Goal: Check status: Check status

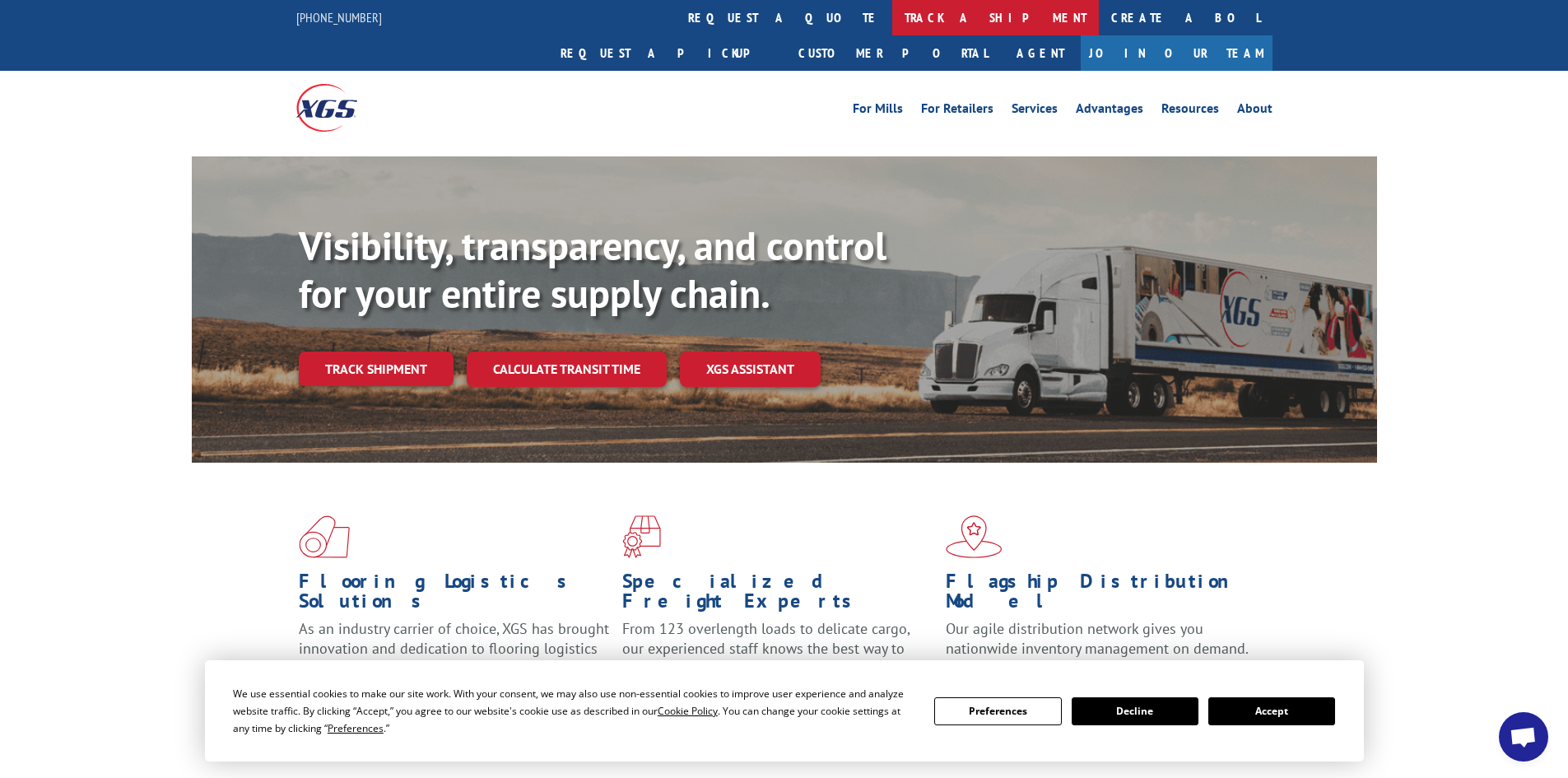
click at [893, 21] on link "track a shipment" at bounding box center [996, 17] width 207 height 36
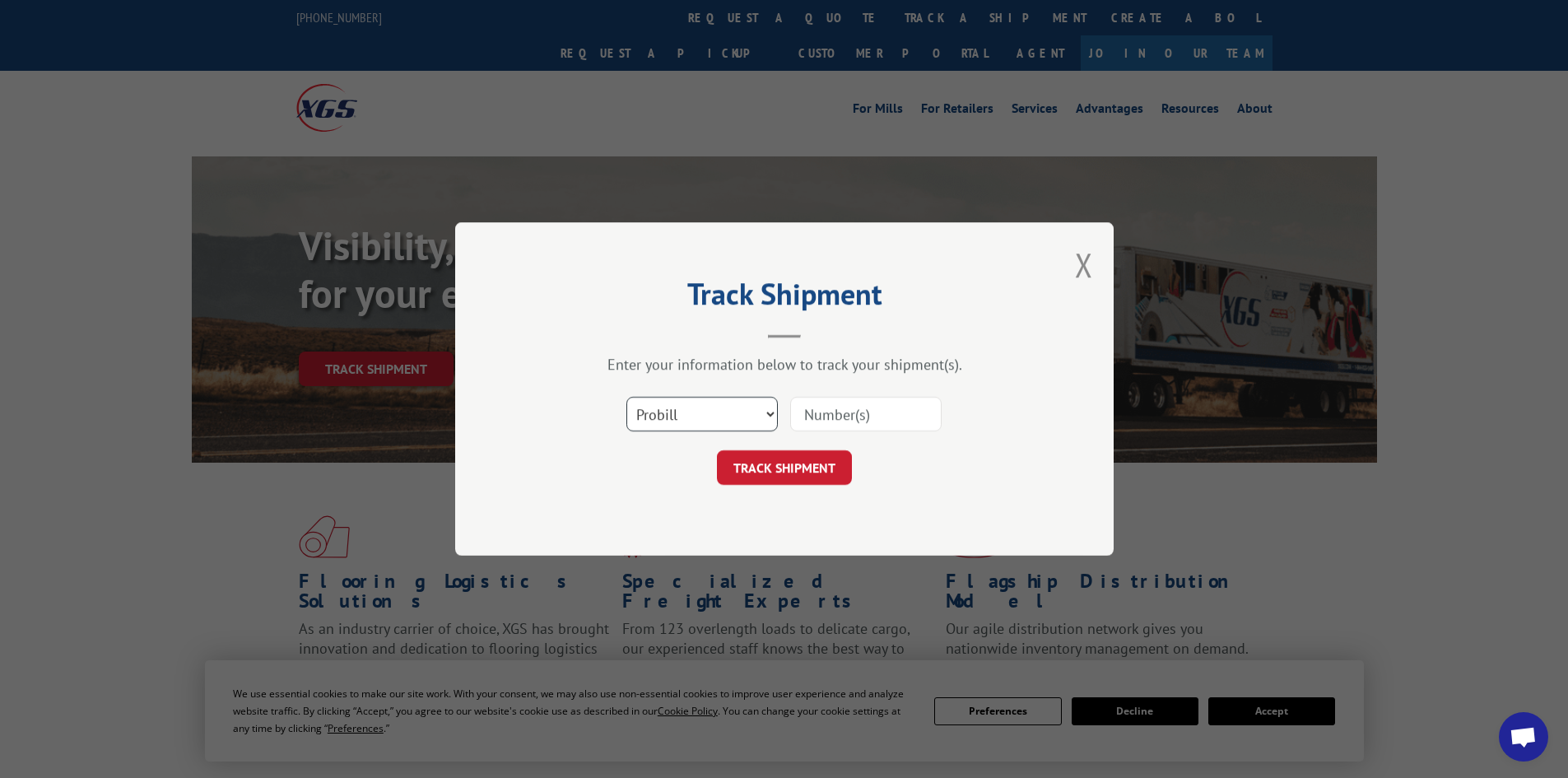
drag, startPoint x: 706, startPoint y: 419, endPoint x: 704, endPoint y: 428, distance: 9.2
click at [706, 419] on select "Select category... Probill BOL PO" at bounding box center [701, 414] width 151 height 35
select select "bol"
click at [626, 397] on select "Select category... Probill BOL PO" at bounding box center [701, 414] width 151 height 35
paste input "6016727"
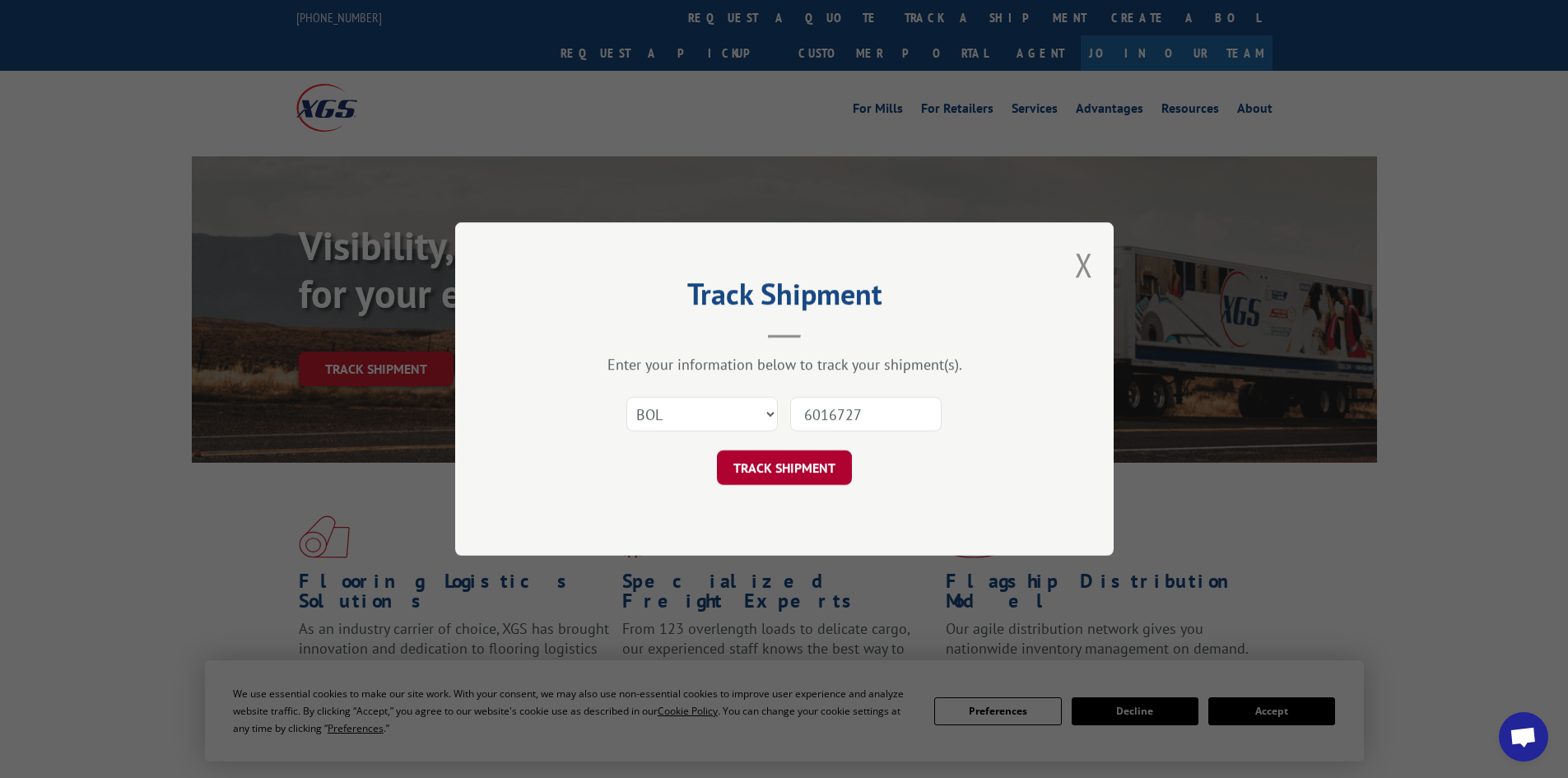
type input "6016727"
click at [773, 472] on button "TRACK SHIPMENT" at bounding box center [784, 467] width 135 height 35
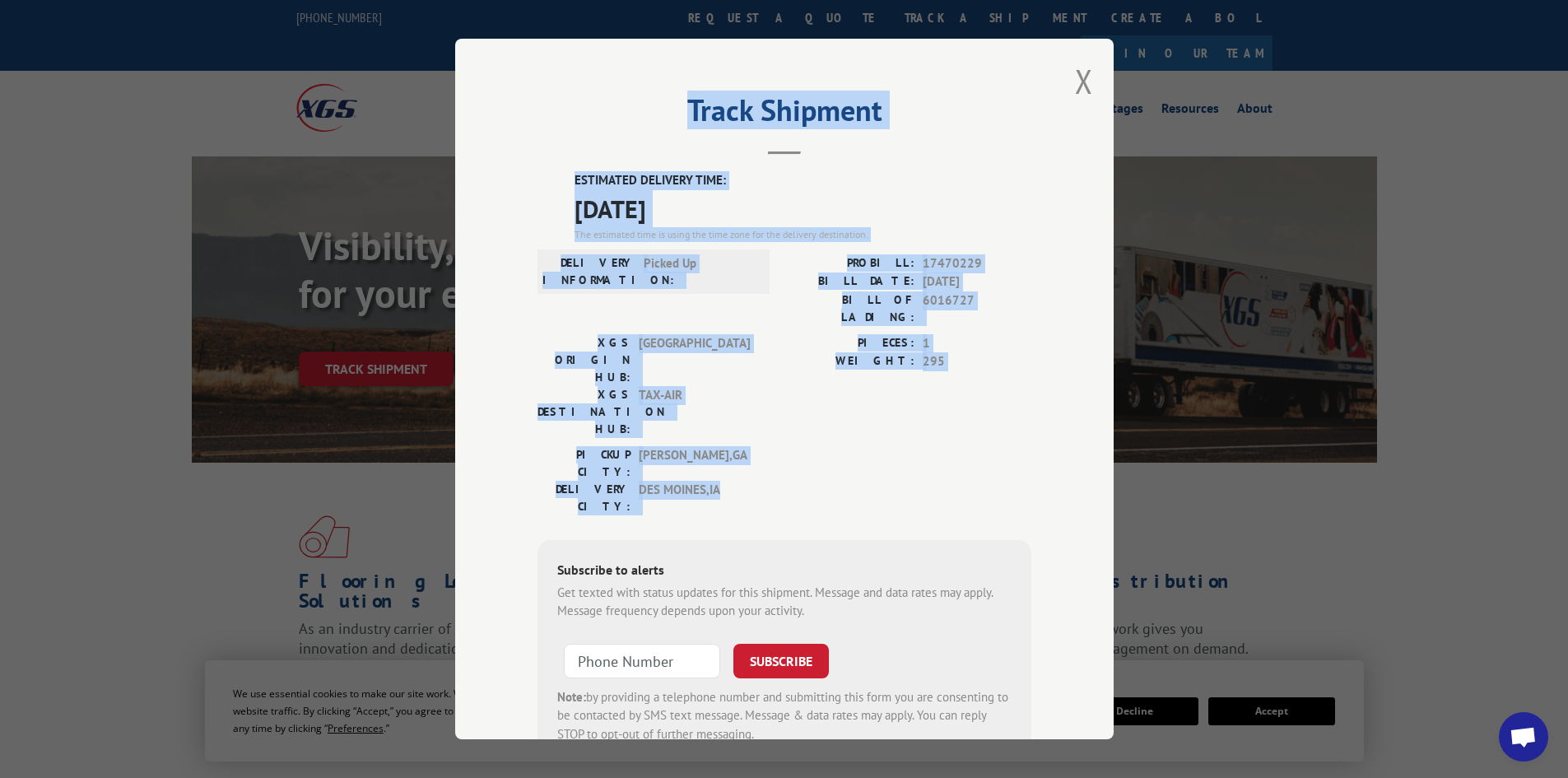
drag, startPoint x: 721, startPoint y: 409, endPoint x: 586, endPoint y: 190, distance: 257.3
click at [569, 152] on div "Track Shipment ESTIMATED DELIVERY TIME: [DATE] The estimated time is using the …" at bounding box center [784, 389] width 659 height 700
copy div "Track Shipment ESTIMATED DELIVERY TIME: [DATE] The estimated time is using the …"
click at [1077, 83] on button "Close modal" at bounding box center [1084, 81] width 18 height 43
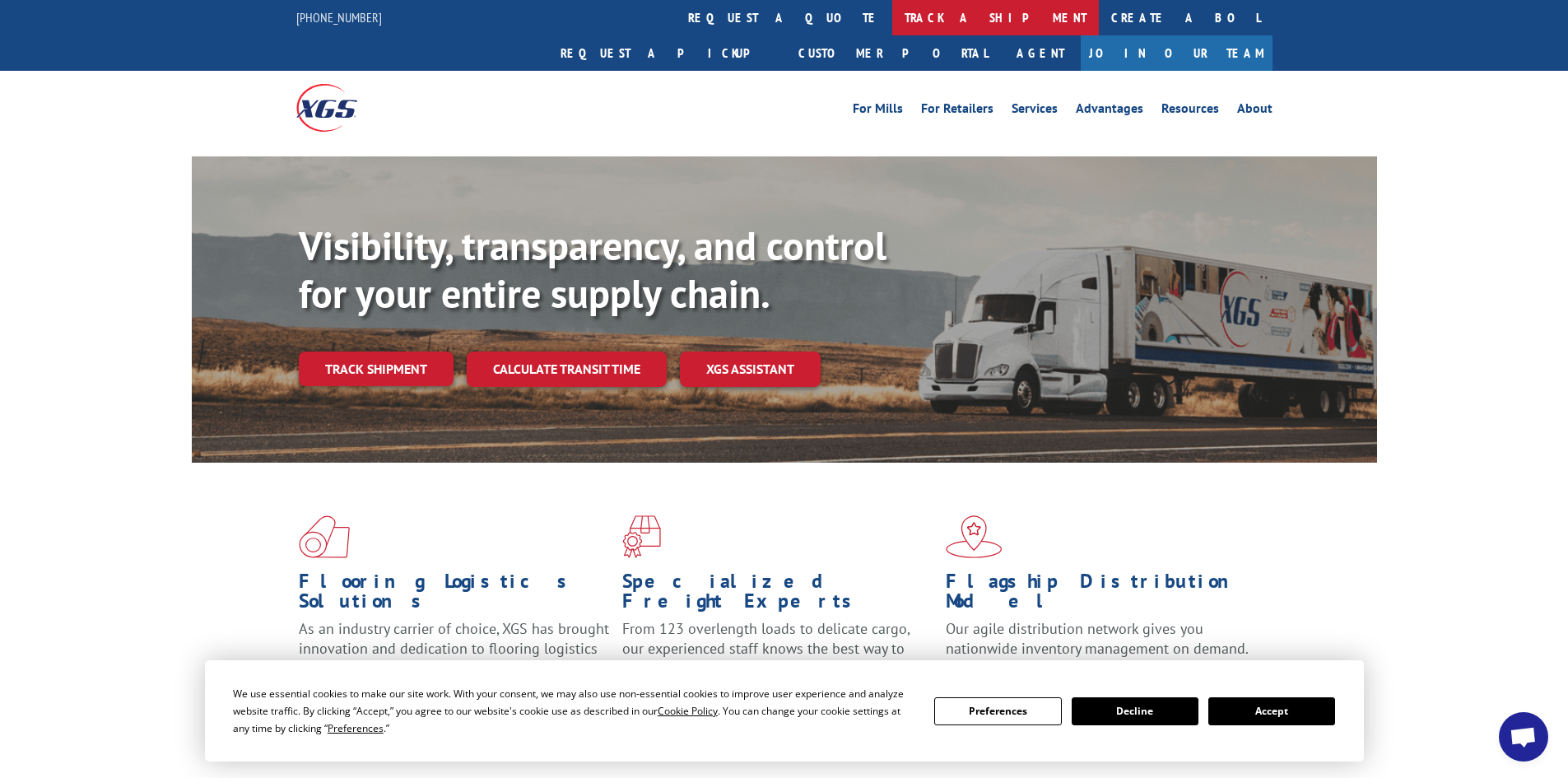
click at [893, 23] on link "track a shipment" at bounding box center [996, 17] width 207 height 36
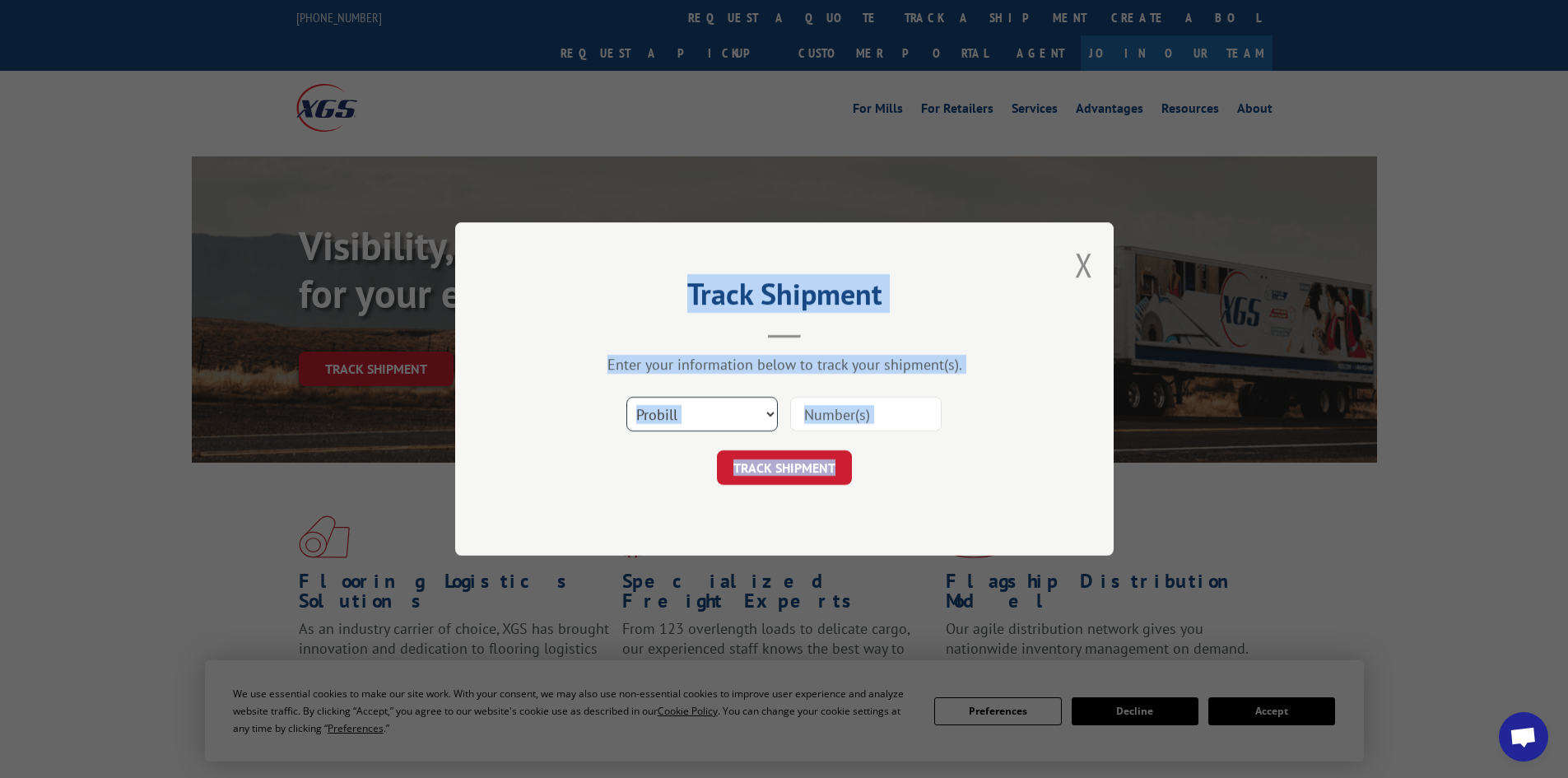
click at [687, 423] on select "Select category... Probill BOL PO" at bounding box center [701, 414] width 151 height 35
select select "bol"
click at [626, 397] on select "Select category... Probill BOL PO" at bounding box center [701, 414] width 151 height 35
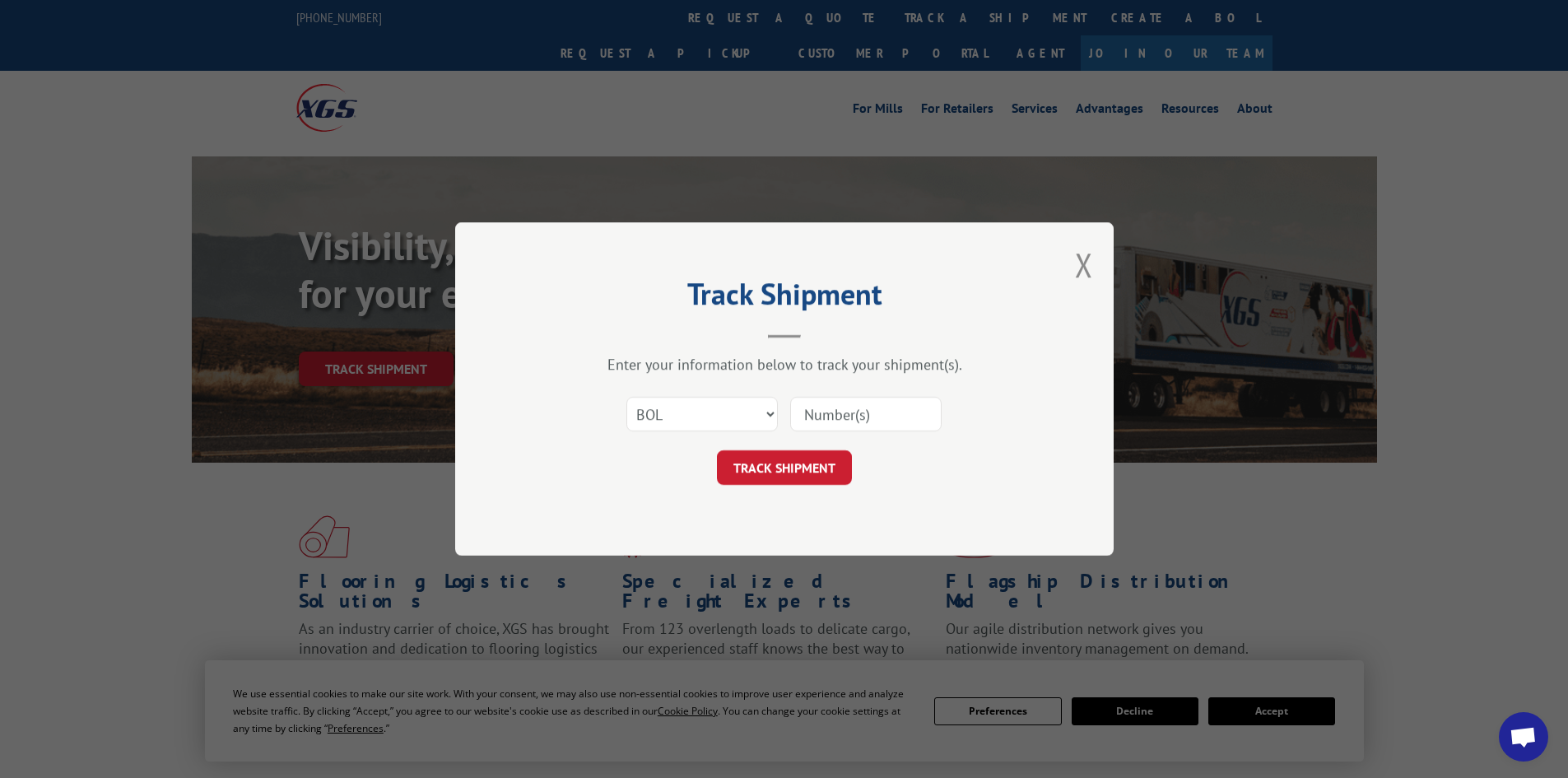
paste input "6016727"
type input "6016727"
click at [747, 471] on button "TRACK SHIPMENT" at bounding box center [784, 467] width 135 height 35
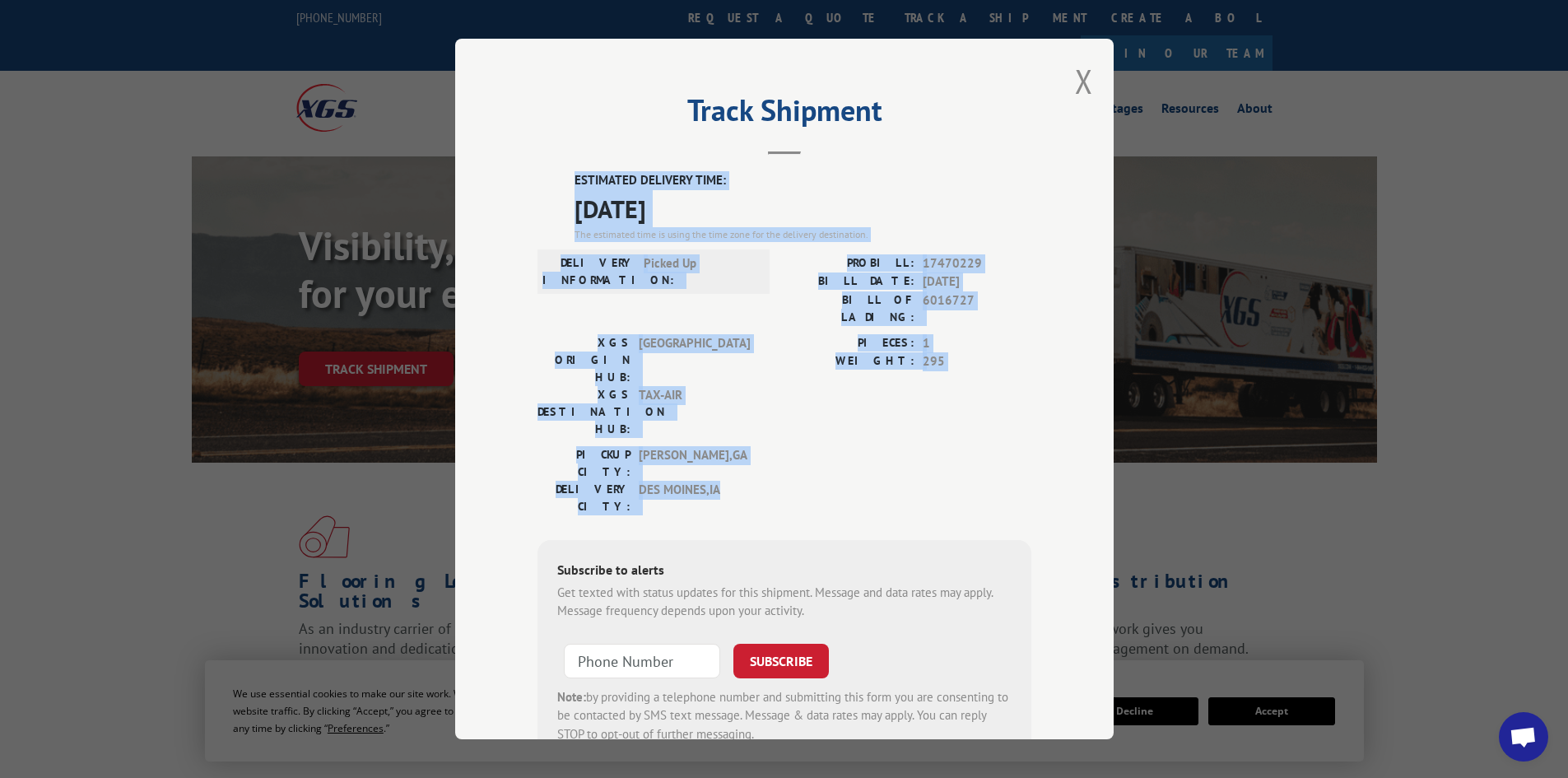
drag, startPoint x: 720, startPoint y: 413, endPoint x: 541, endPoint y: 185, distance: 289.9
click at [541, 185] on div "ESTIMATED DELIVERY TIME: [DATE] The estimated time is using the time zone for t…" at bounding box center [785, 466] width 494 height 591
copy div "ESTIMATED DELIVERY TIME: [DATE] The estimated time is using the time zone for t…"
click at [1076, 80] on button "Close modal" at bounding box center [1084, 81] width 18 height 43
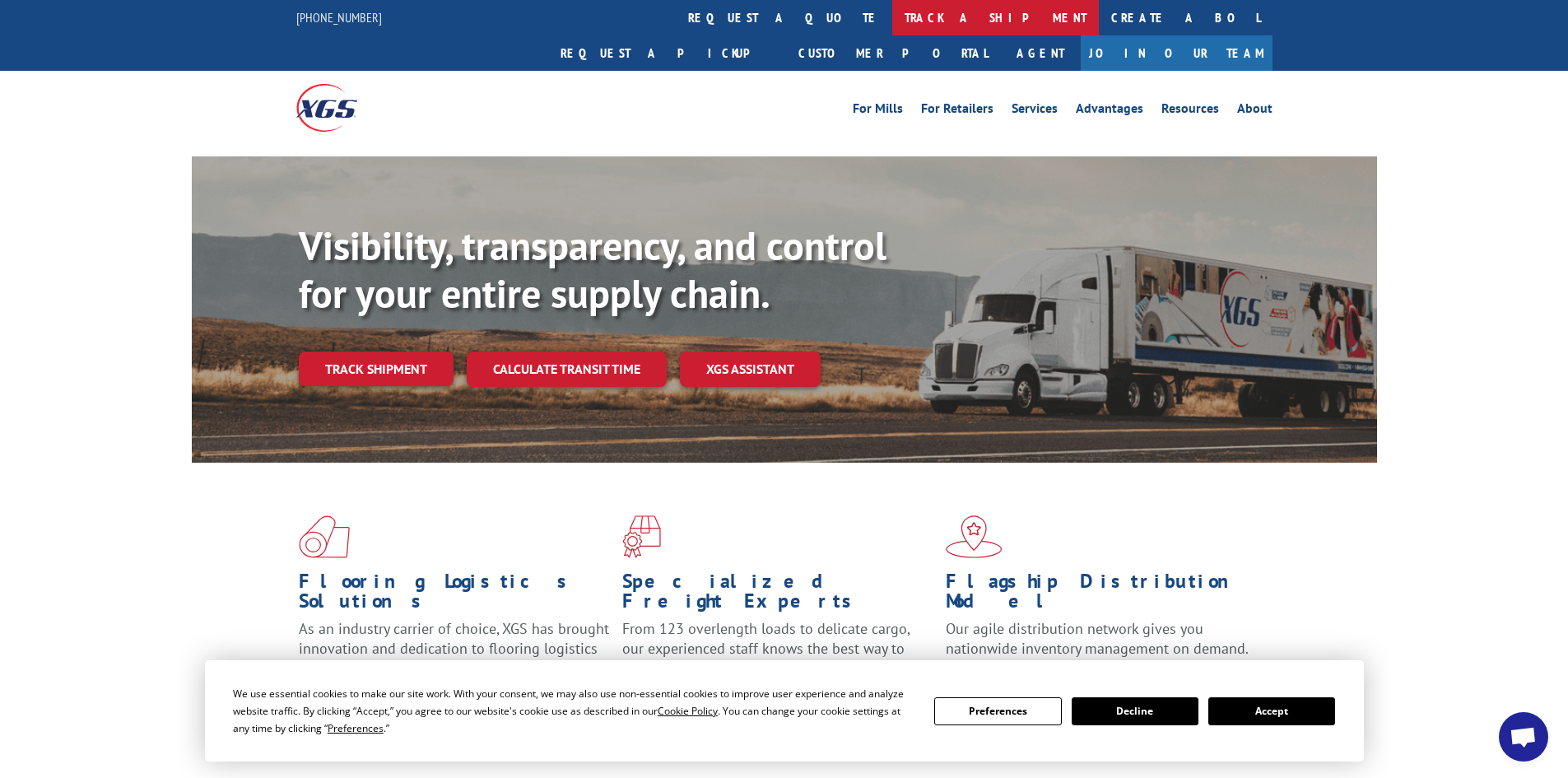
click at [893, 19] on link "track a shipment" at bounding box center [996, 17] width 207 height 36
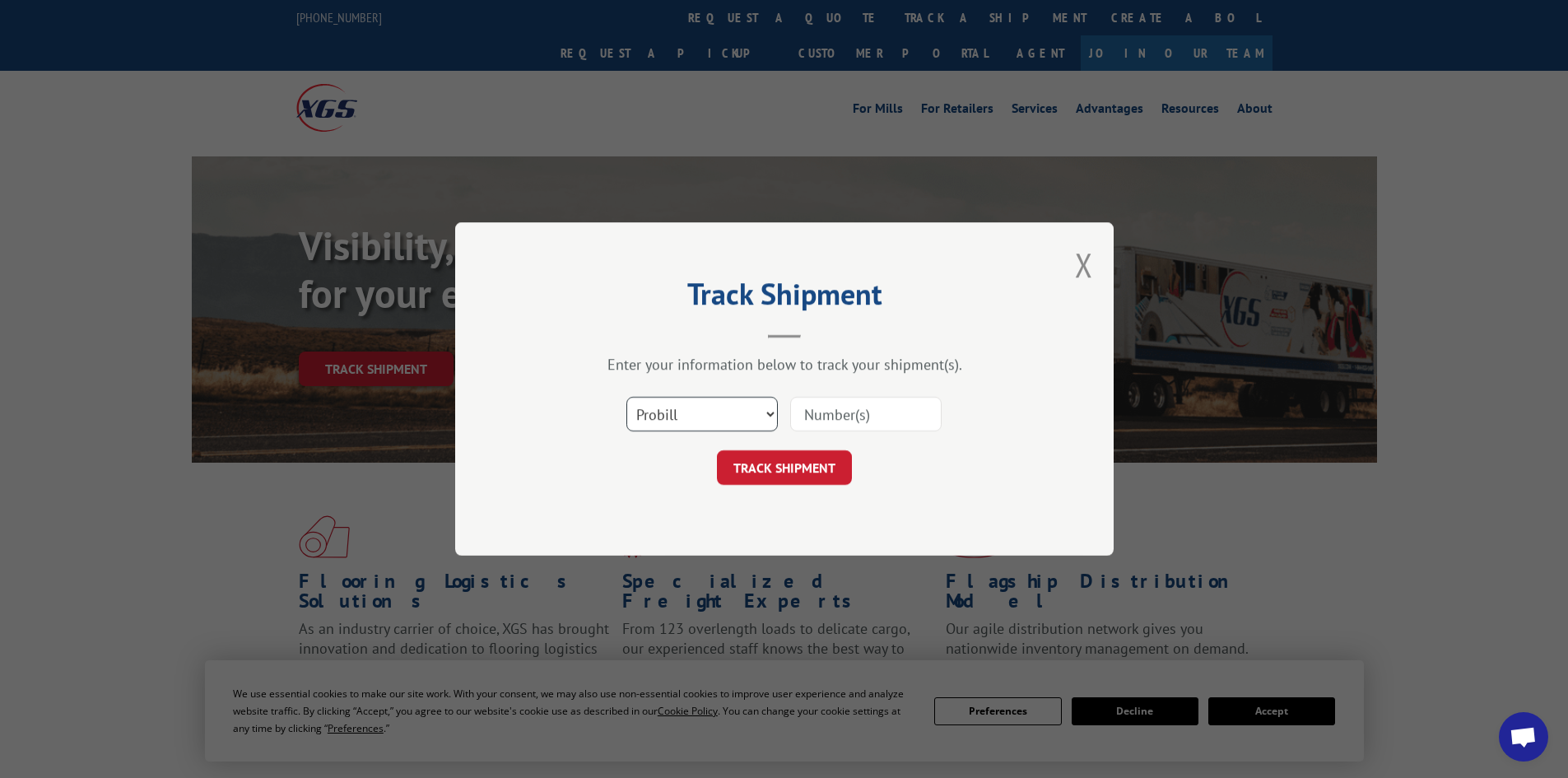
drag, startPoint x: 688, startPoint y: 412, endPoint x: 683, endPoint y: 423, distance: 12.1
click at [688, 414] on select "Select category... Probill BOL PO" at bounding box center [701, 414] width 151 height 35
select select "bol"
click at [626, 397] on select "Select category... Probill BOL PO" at bounding box center [701, 414] width 151 height 35
click at [906, 406] on input at bounding box center [866, 414] width 151 height 35
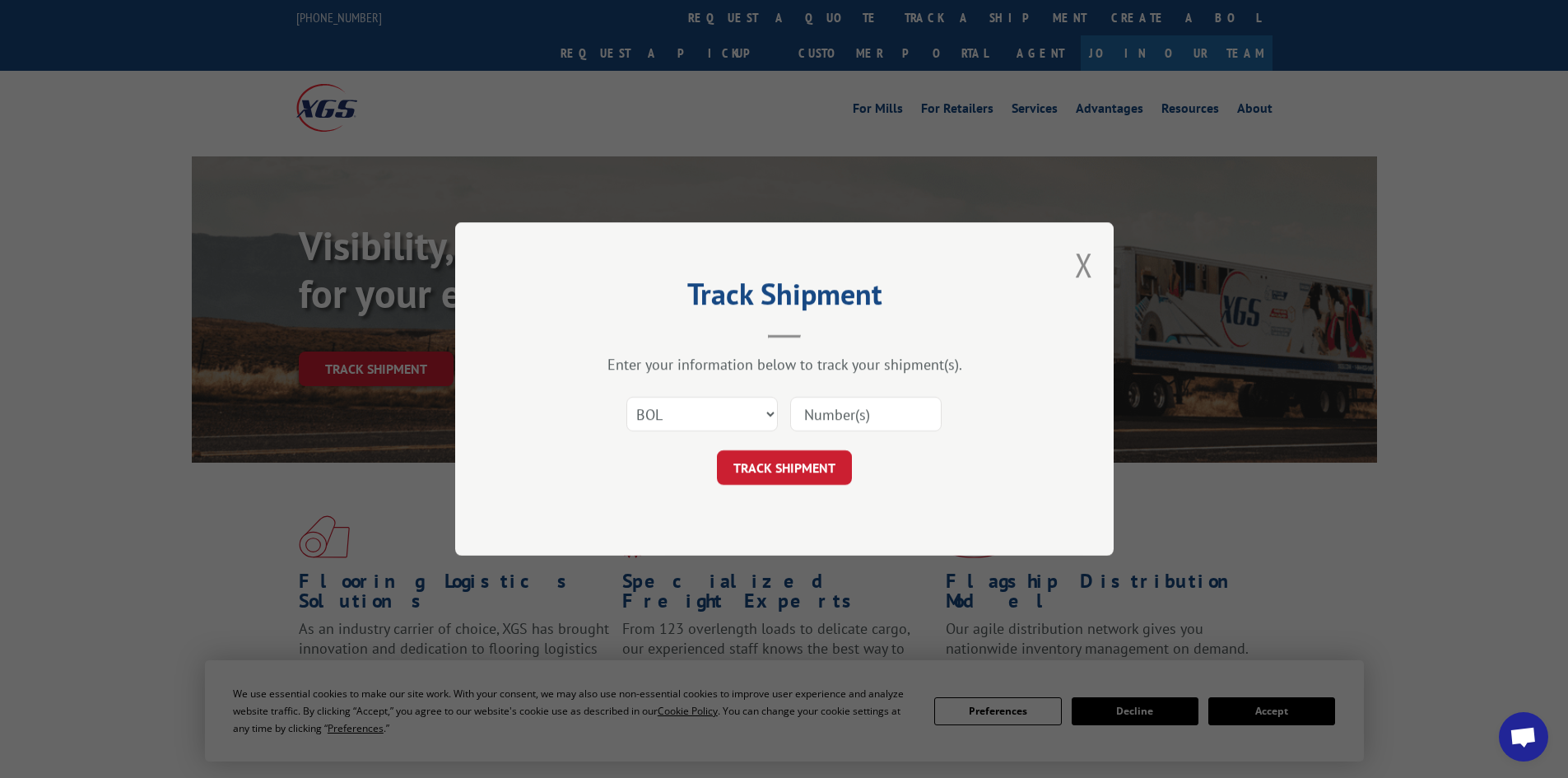
paste input "6006800"
type input "6006800"
click at [773, 461] on button "TRACK SHIPMENT" at bounding box center [784, 467] width 135 height 35
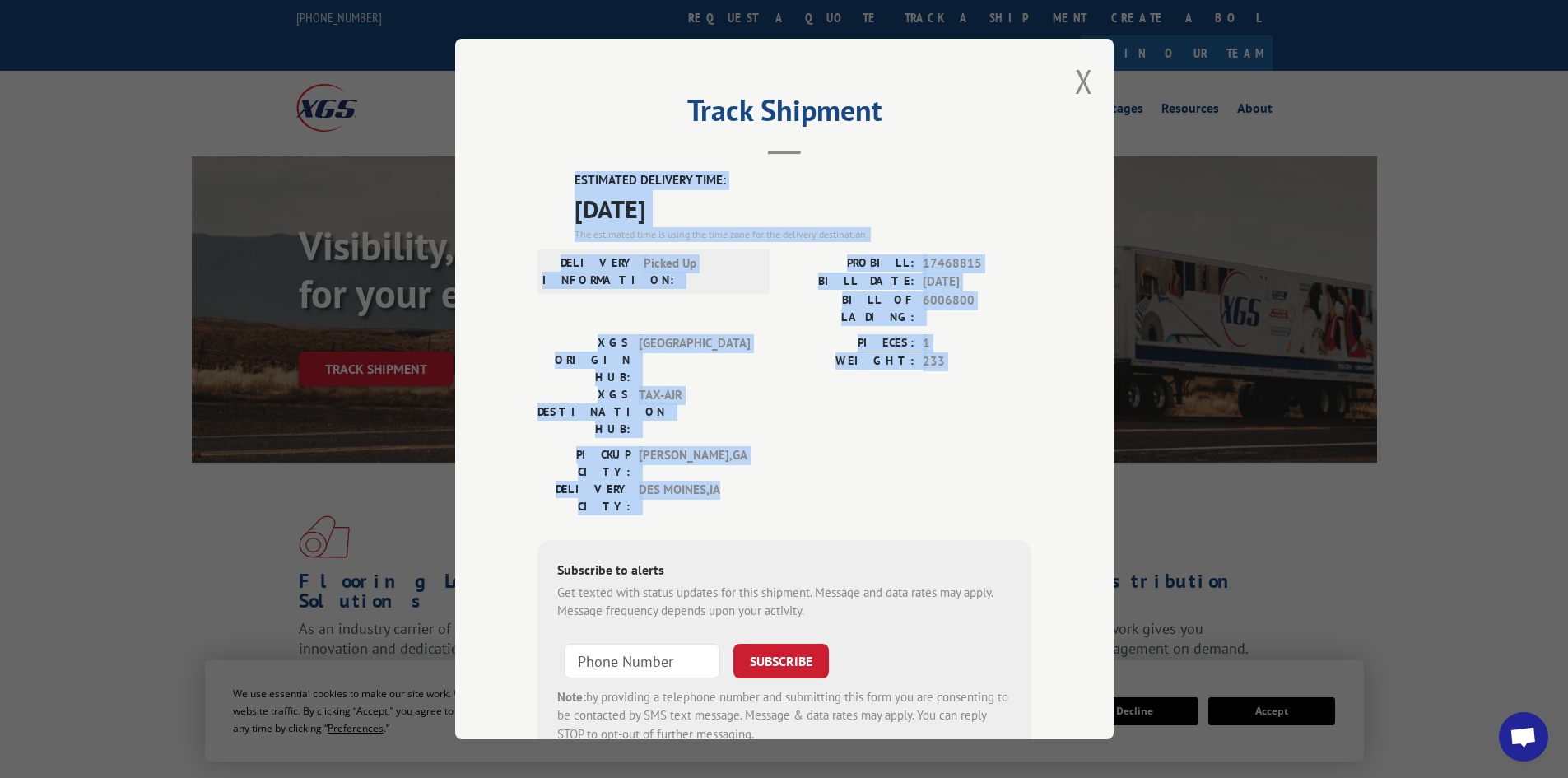
drag, startPoint x: 717, startPoint y: 406, endPoint x: 556, endPoint y: 182, distance: 275.9
click at [556, 182] on div "ESTIMATED DELIVERY TIME: [DATE] The estimated time is using the time zone for t…" at bounding box center [785, 466] width 494 height 591
copy div "ESTIMATED DELIVERY TIME: [DATE] The estimated time is using the time zone for t…"
click at [1075, 84] on button "Close modal" at bounding box center [1084, 81] width 18 height 43
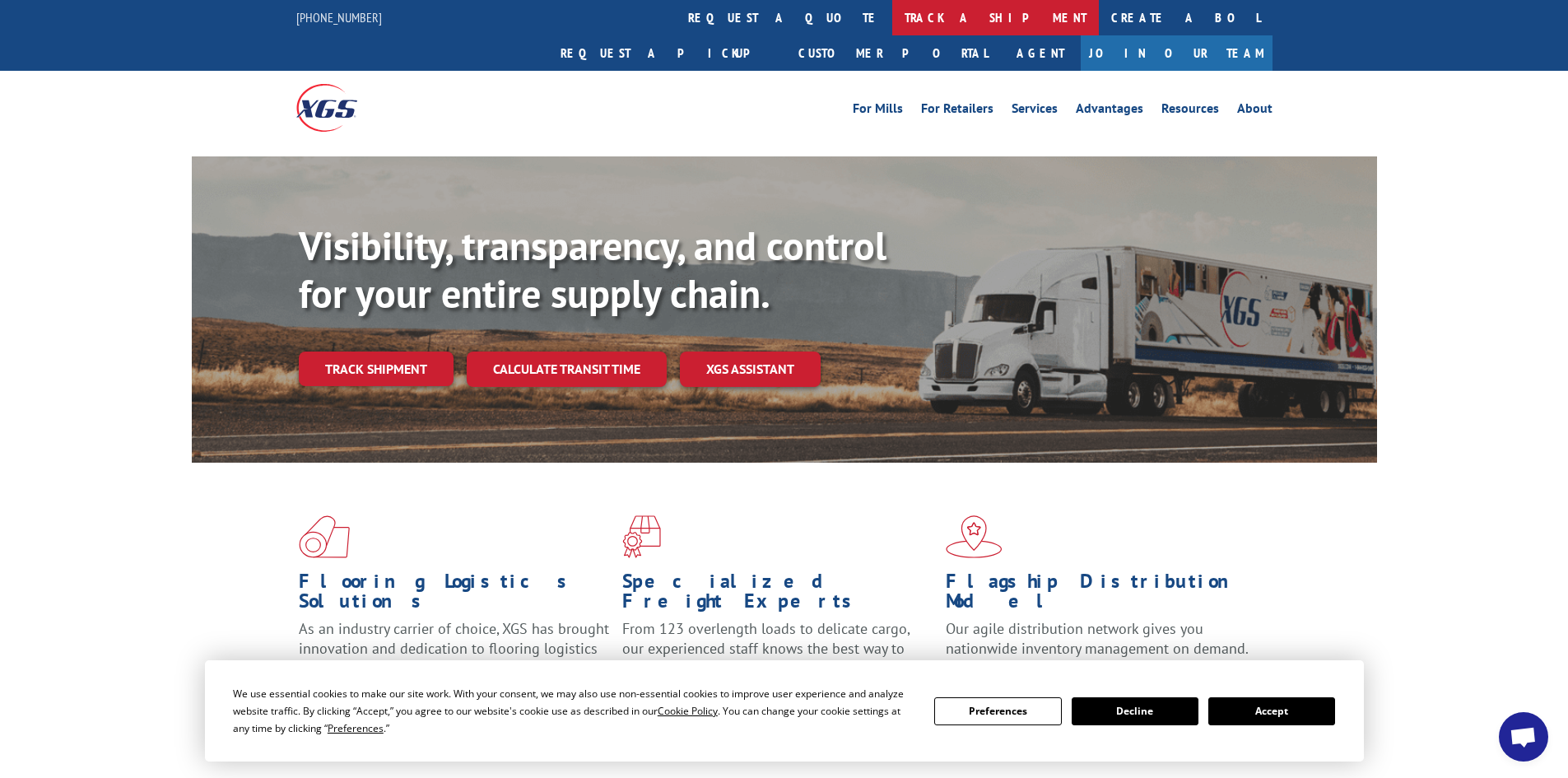
click at [893, 20] on link "track a shipment" at bounding box center [996, 17] width 207 height 36
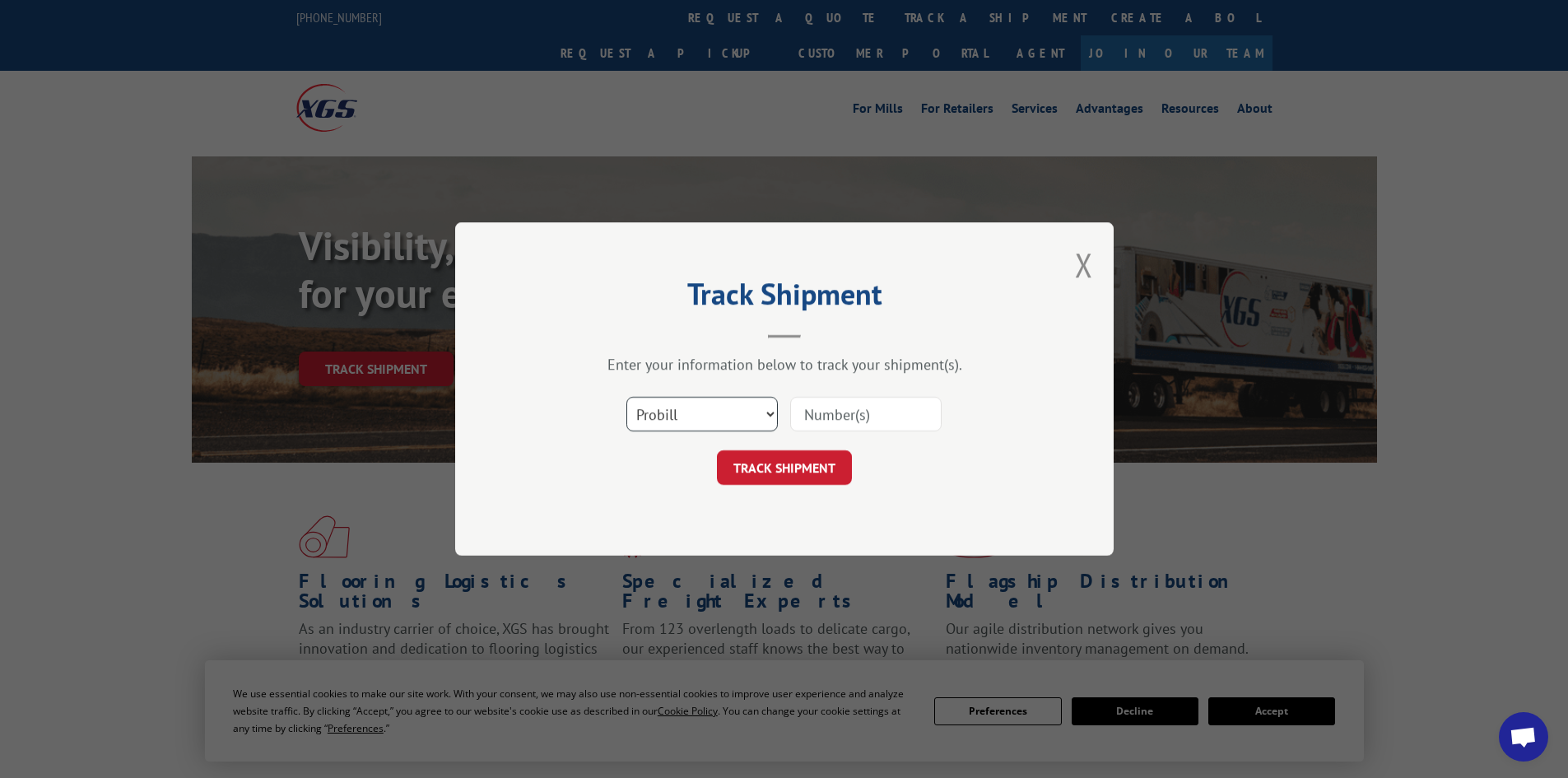
drag, startPoint x: 696, startPoint y: 414, endPoint x: 695, endPoint y: 423, distance: 9.1
click at [696, 414] on select "Select category... Probill BOL PO" at bounding box center [701, 414] width 151 height 35
select select "bol"
click at [626, 397] on select "Select category... Probill BOL PO" at bounding box center [701, 414] width 151 height 35
paste input "6818528"
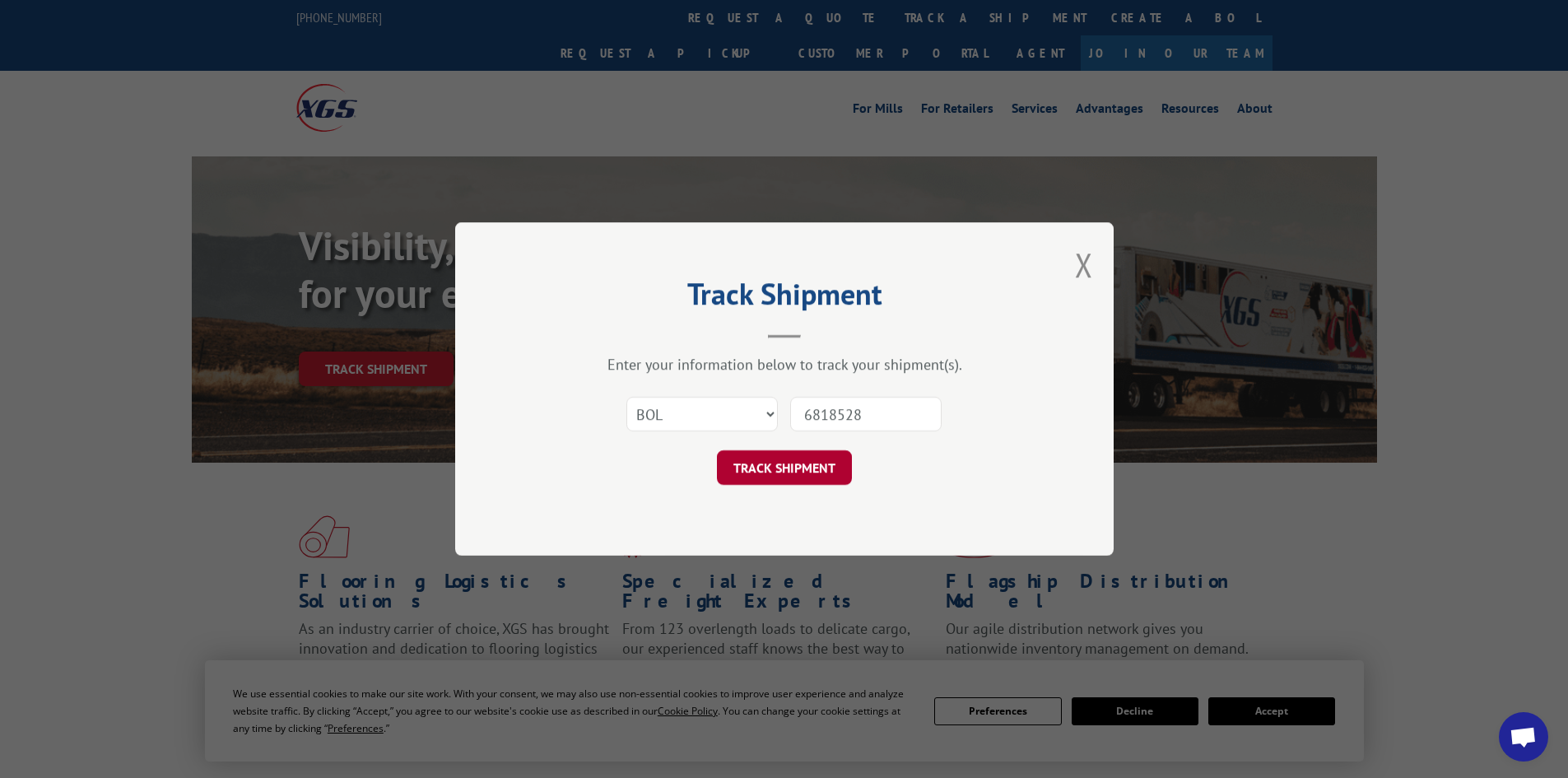
type input "6818528"
click at [753, 464] on button "TRACK SHIPMENT" at bounding box center [784, 467] width 135 height 35
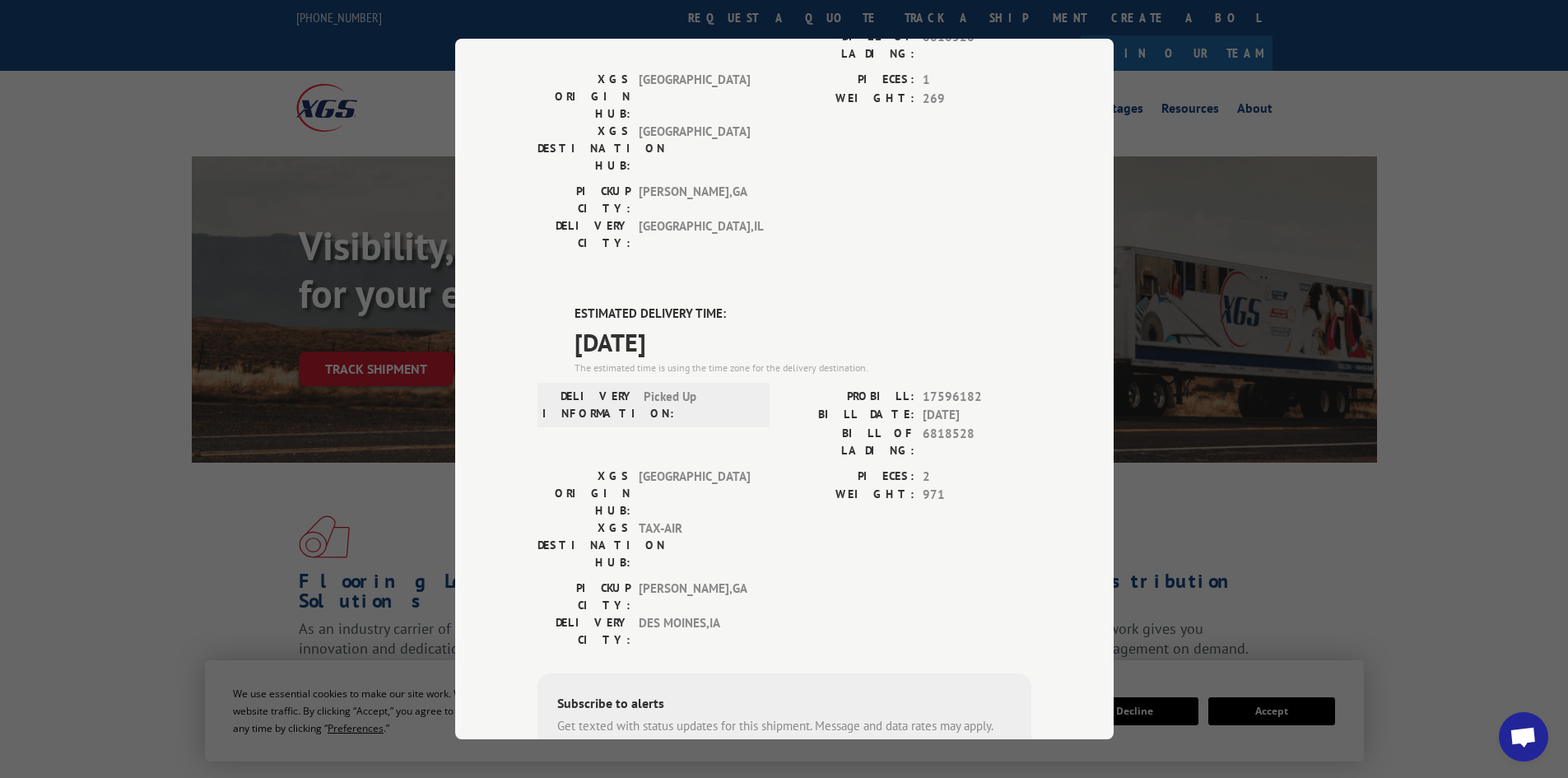
scroll to position [247, 0]
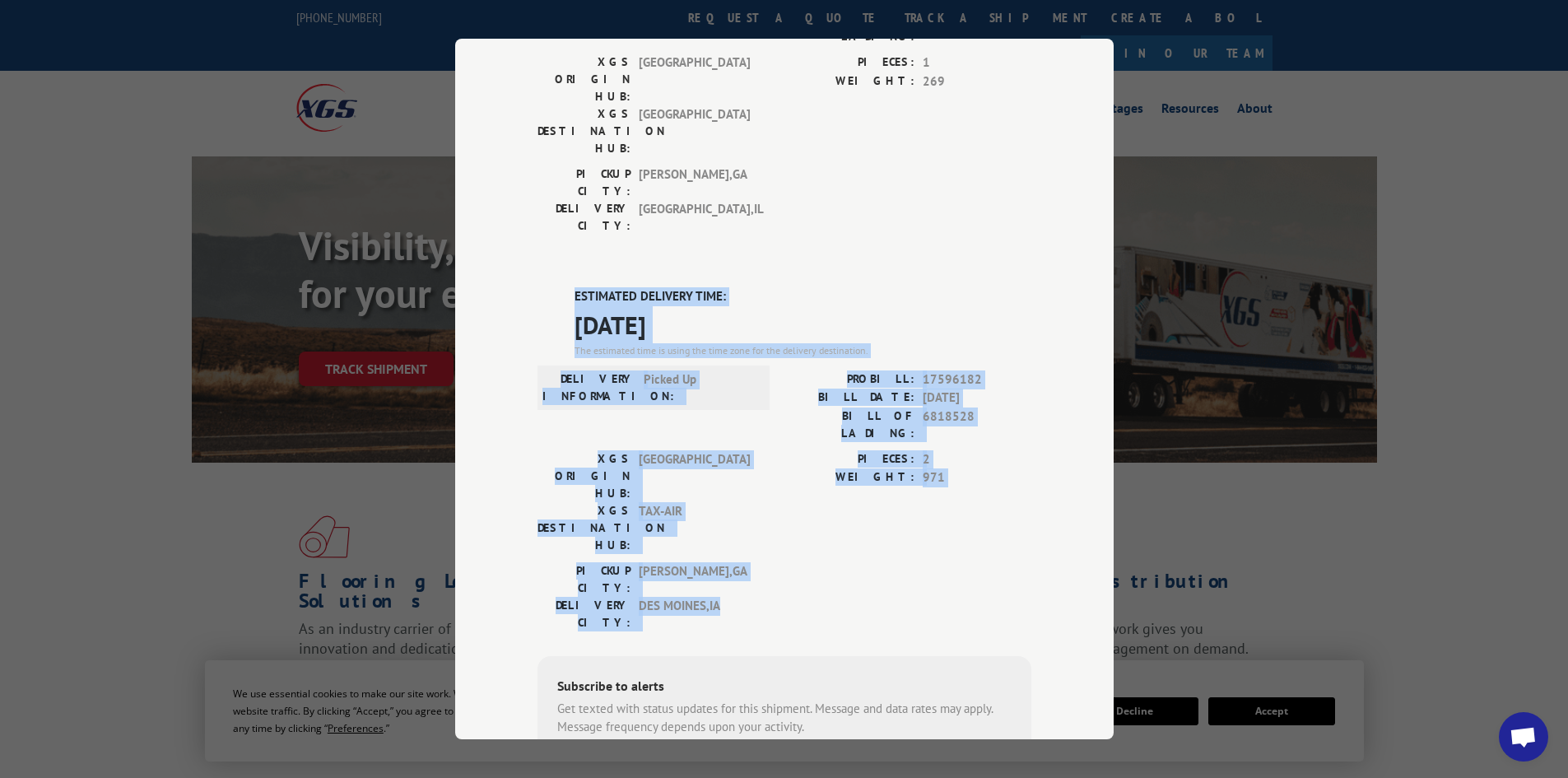
drag, startPoint x: 717, startPoint y: 439, endPoint x: 565, endPoint y: 215, distance: 270.7
click at [565, 288] on div "ESTIMATED DELIVERY TIME: [DATE] The estimated time is using the time zone for t…" at bounding box center [785, 583] width 494 height 591
copy div "ESTIMATED DELIVERY TIME: [DATE] The estimated time is using the time zone for t…"
